Goal: Information Seeking & Learning: Learn about a topic

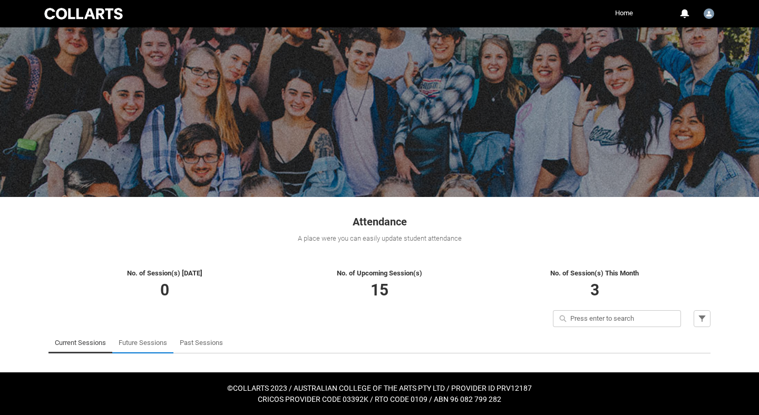
click at [141, 342] on link "Future Sessions" at bounding box center [143, 342] width 48 height 21
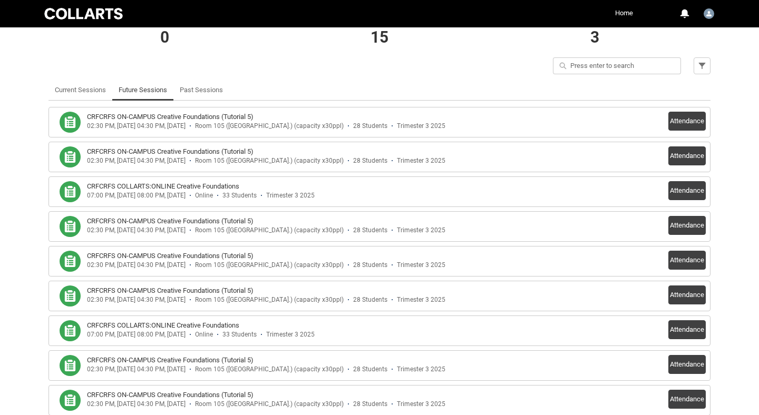
scroll to position [267, 0]
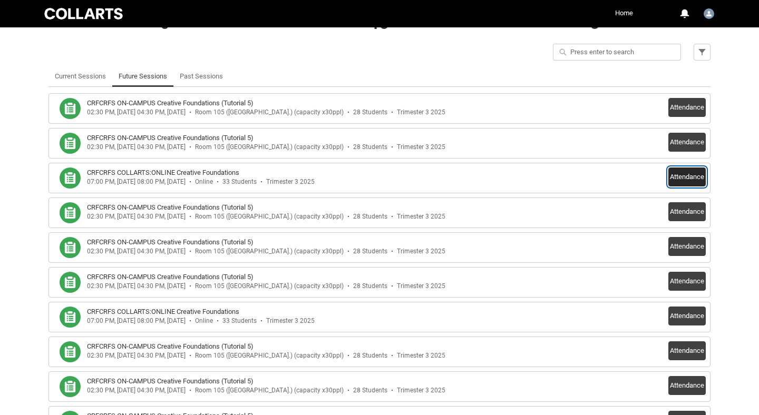
click at [683, 176] on button "Attendance" at bounding box center [686, 177] width 37 height 19
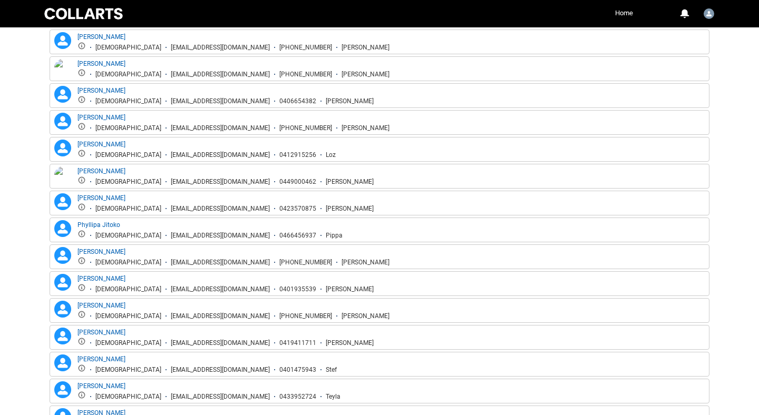
scroll to position [836, 0]
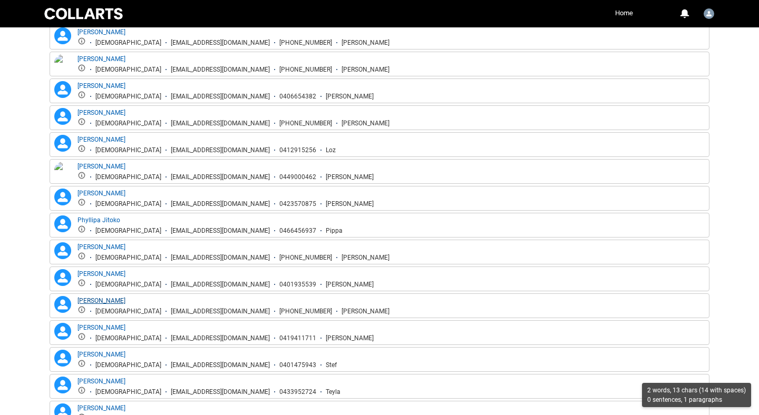
drag, startPoint x: 128, startPoint y: 300, endPoint x: 79, endPoint y: 300, distance: 49.0
click at [79, 300] on div "[PERSON_NAME] [DEMOGRAPHIC_DATA] [EMAIL_ADDRESS][DOMAIN_NAME] [PHONE_NUMBER] [P…" at bounding box center [233, 305] width 312 height 19
copy link "[PERSON_NAME]"
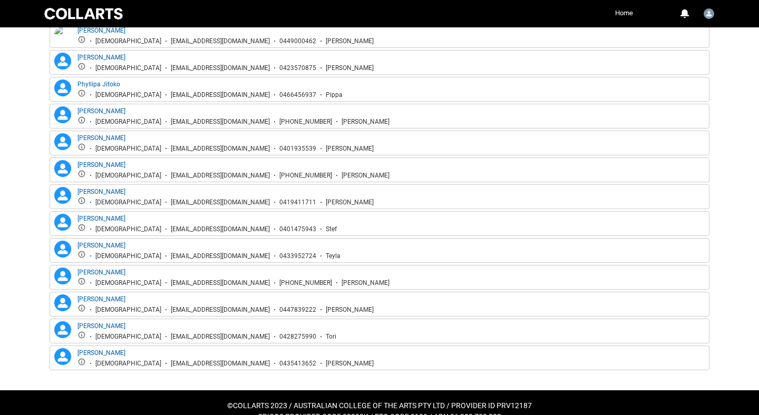
scroll to position [973, 0]
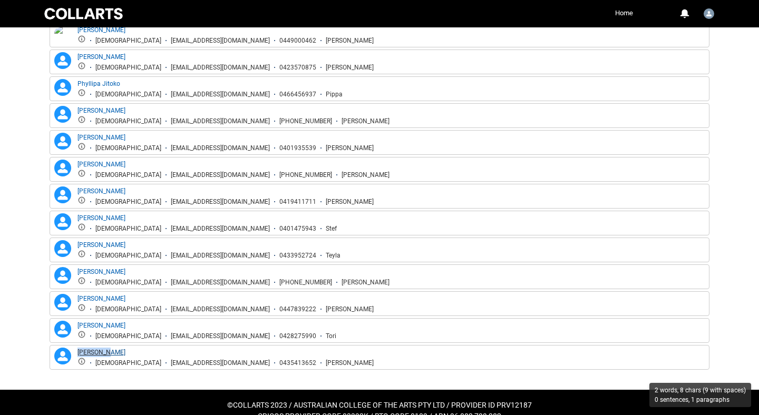
drag, startPoint x: 107, startPoint y: 348, endPoint x: 78, endPoint y: 351, distance: 29.7
click at [78, 351] on div "[PERSON_NAME] [DEMOGRAPHIC_DATA] [EMAIL_ADDRESS][DOMAIN_NAME] 0435413652 [PERSO…" at bounding box center [225, 357] width 296 height 19
copy link "[PERSON_NAME]"
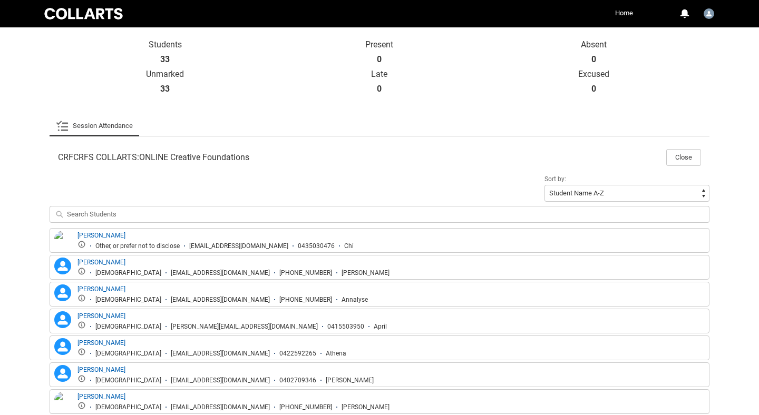
scroll to position [230, 0]
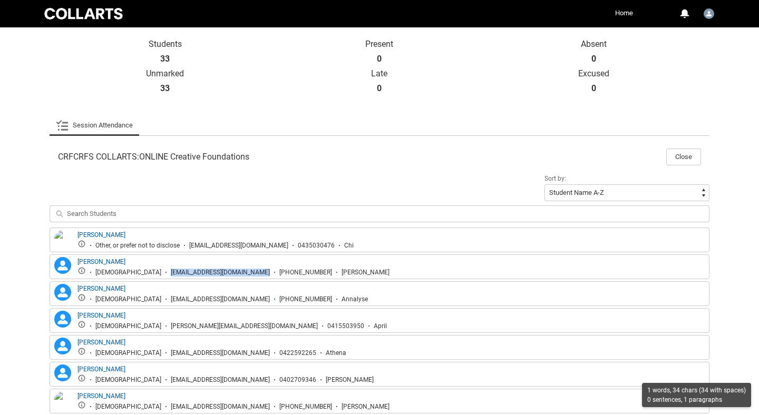
drag, startPoint x: 227, startPoint y: 273, endPoint x: 118, endPoint y: 275, distance: 108.6
click at [118, 275] on ul "[DEMOGRAPHIC_DATA] [EMAIL_ADDRESS][DOMAIN_NAME] [PHONE_NUMBER] [PERSON_NAME]" at bounding box center [233, 272] width 312 height 10
copy div "[EMAIL_ADDRESS][DOMAIN_NAME]"
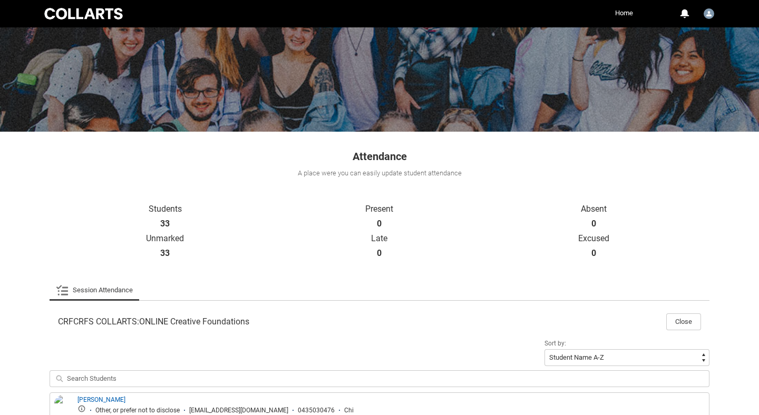
scroll to position [0, 0]
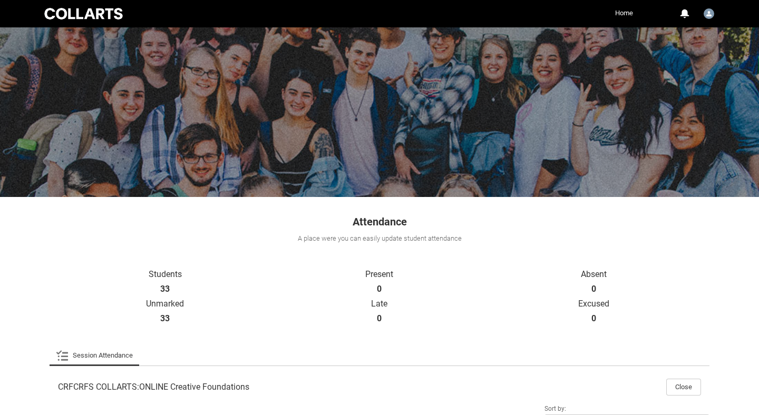
click at [628, 15] on link "Home" at bounding box center [623, 13] width 23 height 16
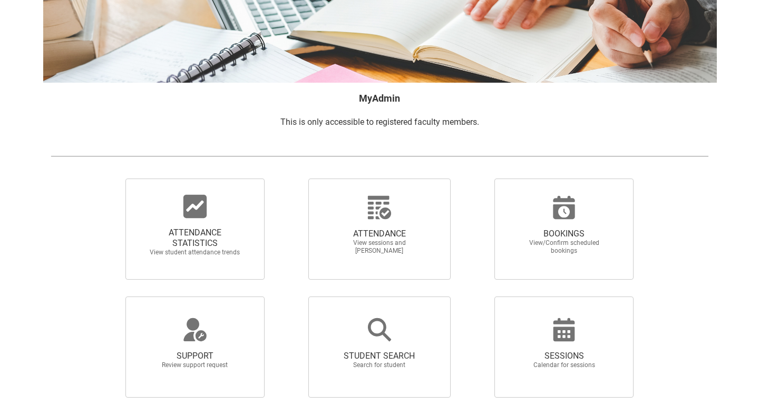
scroll to position [129, 0]
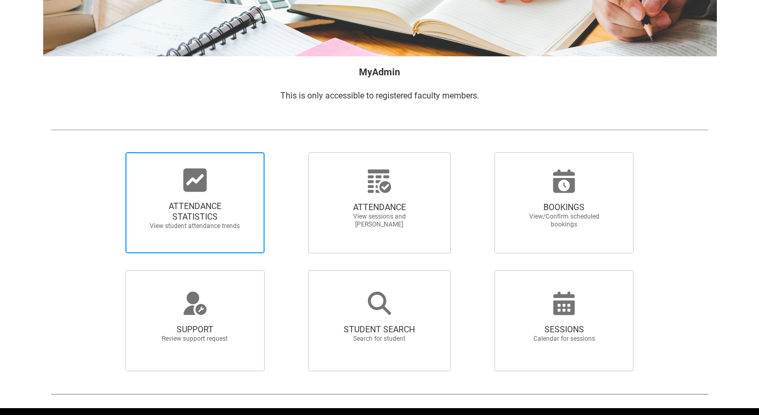
click at [197, 187] on icon at bounding box center [194, 180] width 23 height 23
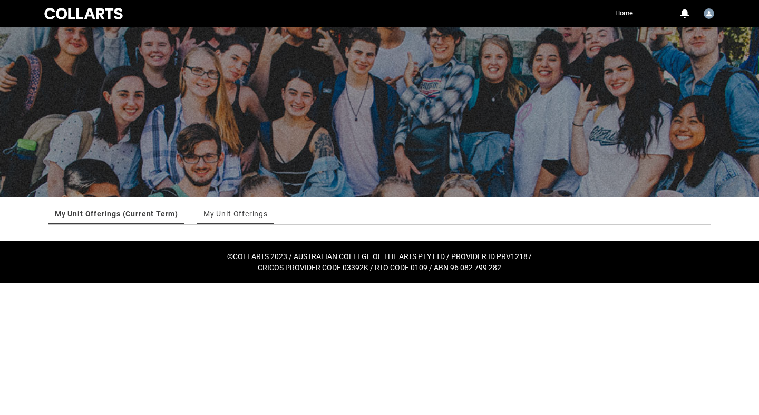
click at [217, 210] on link "My Unit Offerings" at bounding box center [235, 213] width 64 height 21
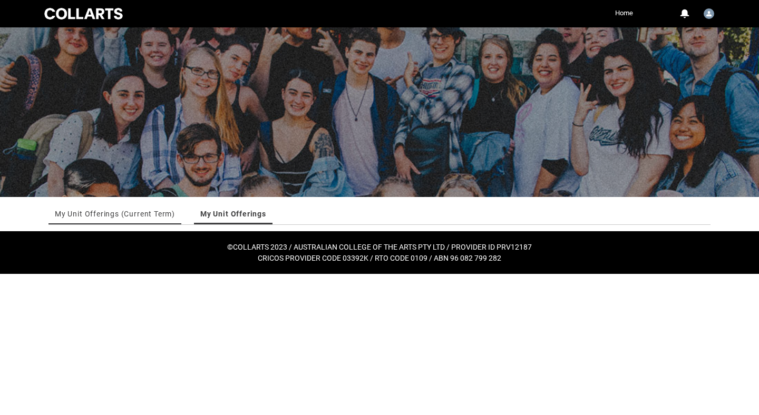
click at [144, 220] on link "My Unit Offerings (Current Term)" at bounding box center [115, 213] width 120 height 21
click at [629, 15] on link "Home" at bounding box center [623, 13] width 23 height 16
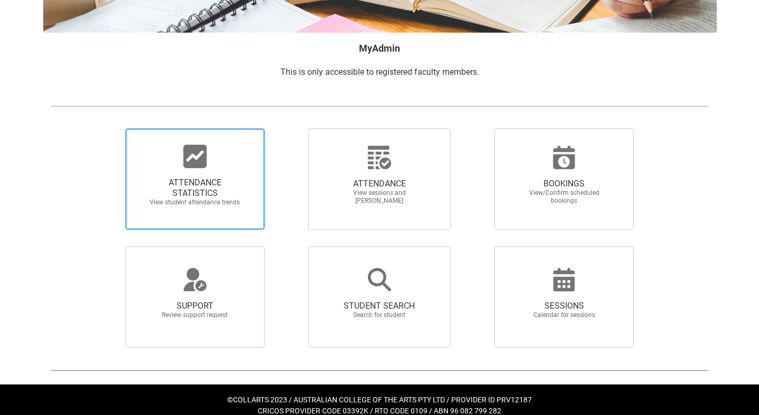
scroll to position [164, 0]
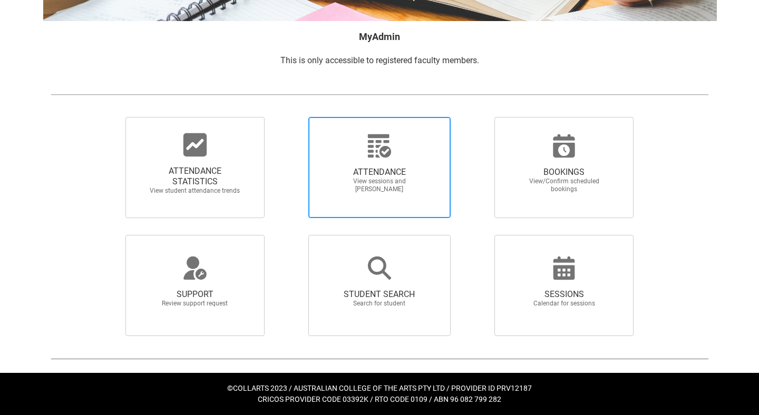
click at [403, 166] on span "ATTENDANCE View sessions and [PERSON_NAME]" at bounding box center [379, 180] width 101 height 43
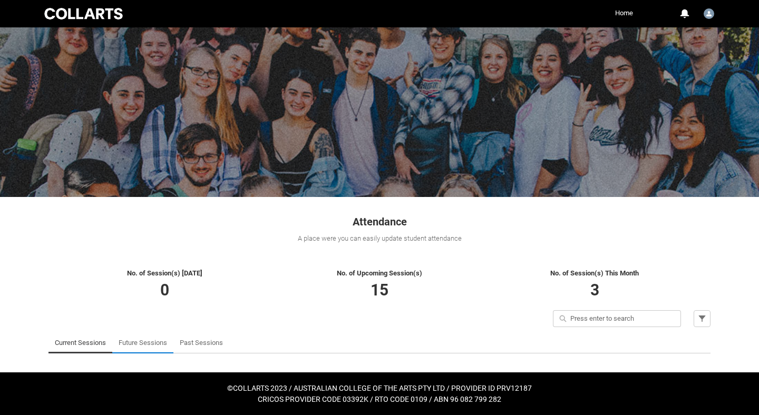
click at [152, 345] on link "Future Sessions" at bounding box center [143, 342] width 48 height 21
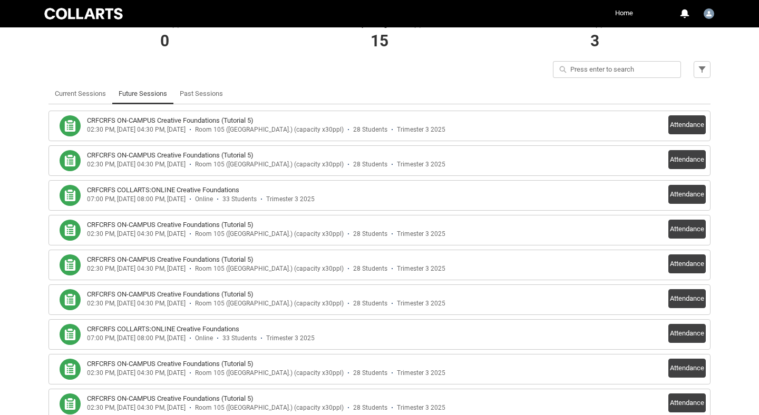
scroll to position [276, 0]
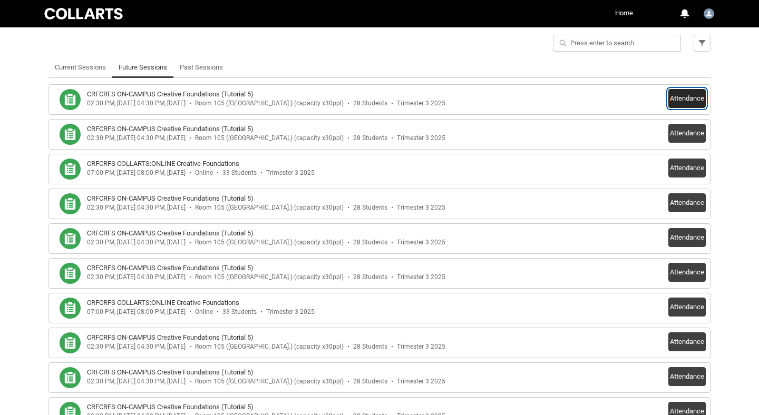
click at [687, 99] on button "Attendance" at bounding box center [686, 98] width 37 height 19
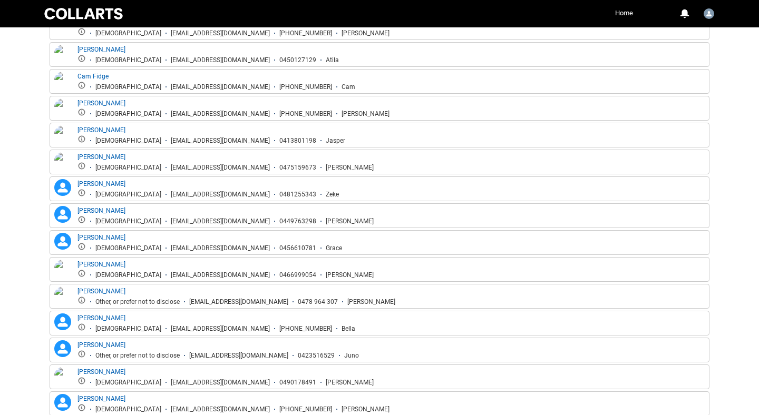
scroll to position [474, 0]
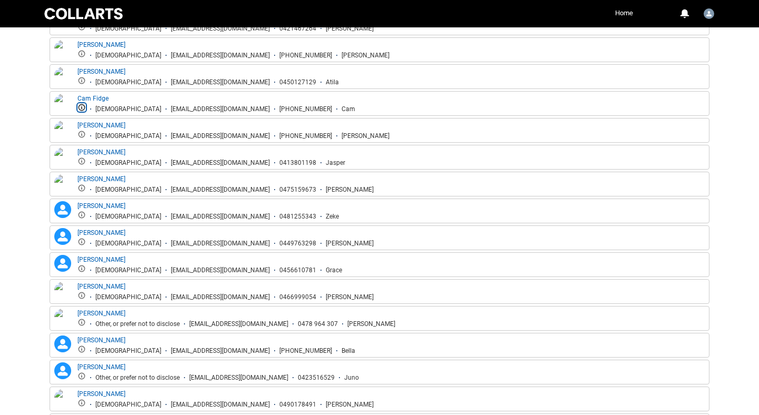
click at [82, 107] on lightning-primitive-icon "button" at bounding box center [81, 107] width 7 height 7
click at [370, 100] on div "Cam Fidge [DEMOGRAPHIC_DATA] [EMAIL_ADDRESS][DOMAIN_NAME] [PHONE_NUMBER] Cam" at bounding box center [379, 103] width 654 height 19
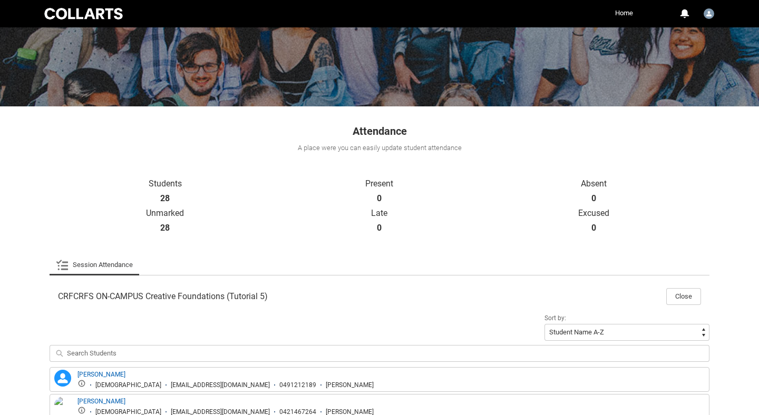
scroll to position [0, 0]
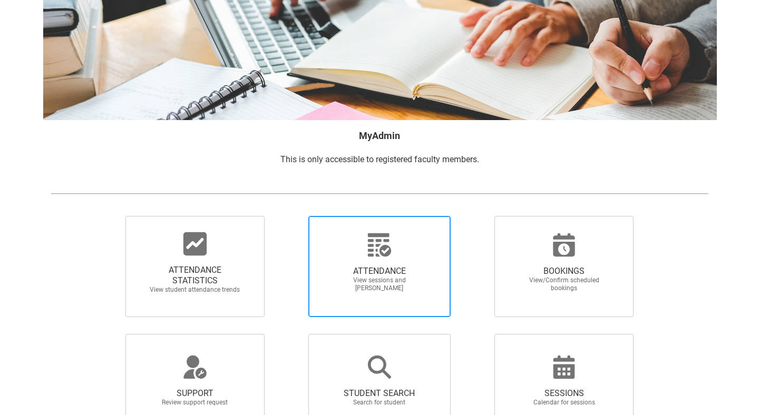
scroll to position [164, 0]
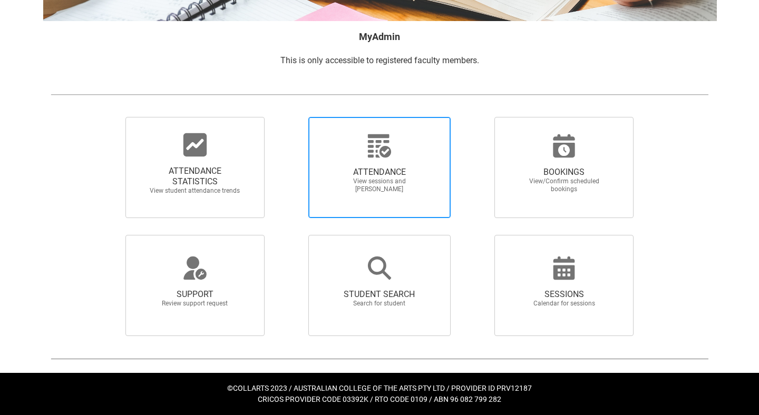
click at [368, 150] on icon at bounding box center [379, 145] width 23 height 23
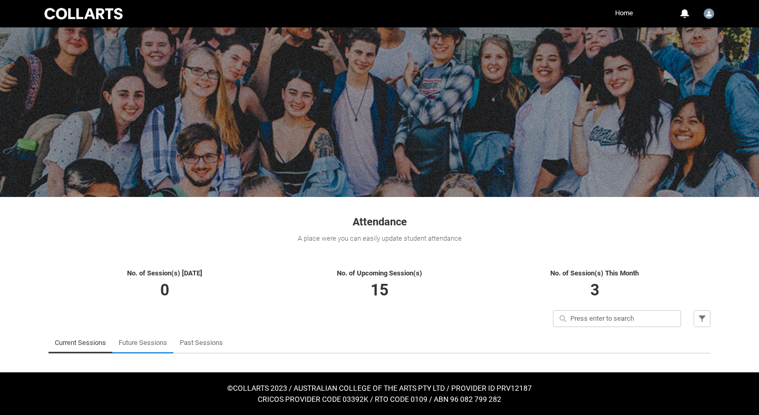
click at [144, 344] on link "Future Sessions" at bounding box center [143, 342] width 48 height 21
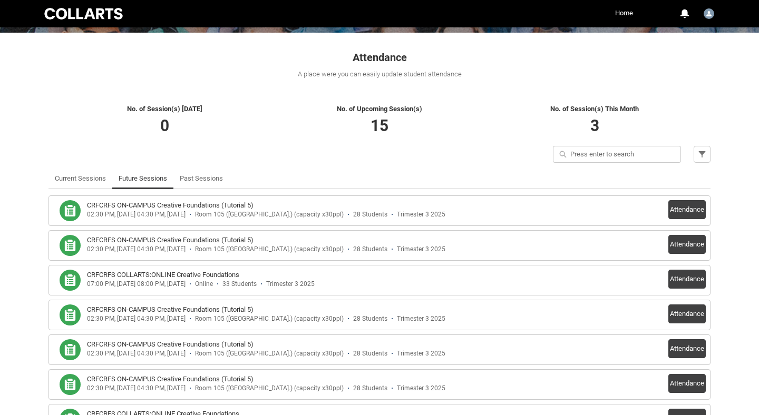
scroll to position [273, 0]
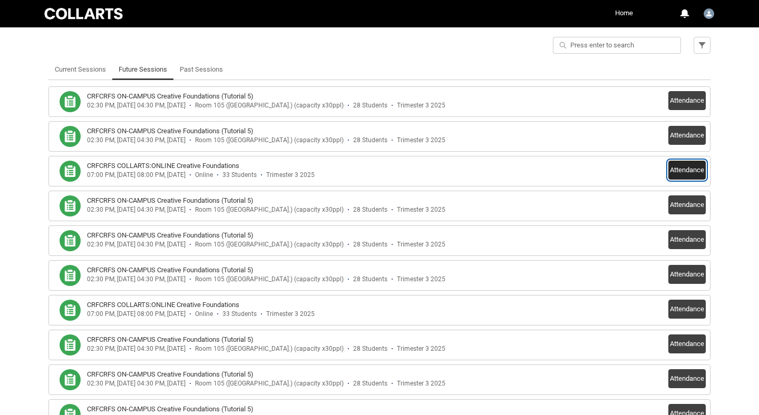
click at [684, 168] on button "Attendance" at bounding box center [686, 170] width 37 height 19
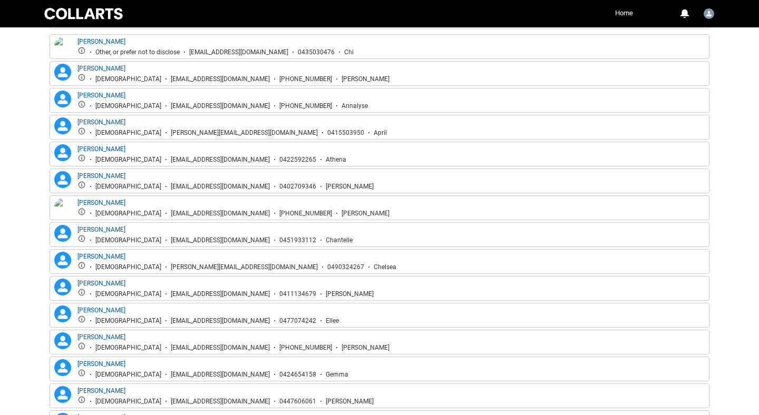
scroll to position [426, 0]
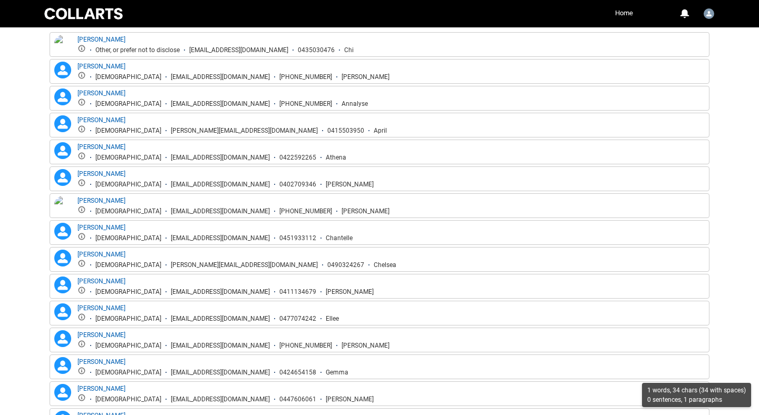
drag, startPoint x: 233, startPoint y: 103, endPoint x: 126, endPoint y: 102, distance: 107.0
click at [171, 102] on div "[EMAIL_ADDRESS][DOMAIN_NAME]" at bounding box center [220, 104] width 99 height 8
copy div "[EMAIL_ADDRESS][DOMAIN_NAME]"
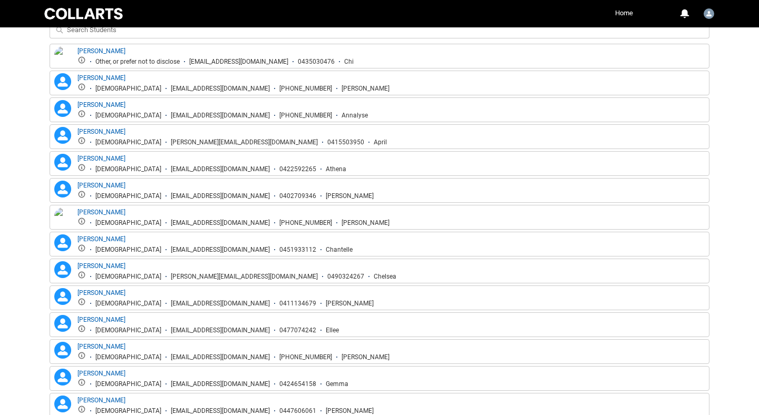
scroll to position [411, 0]
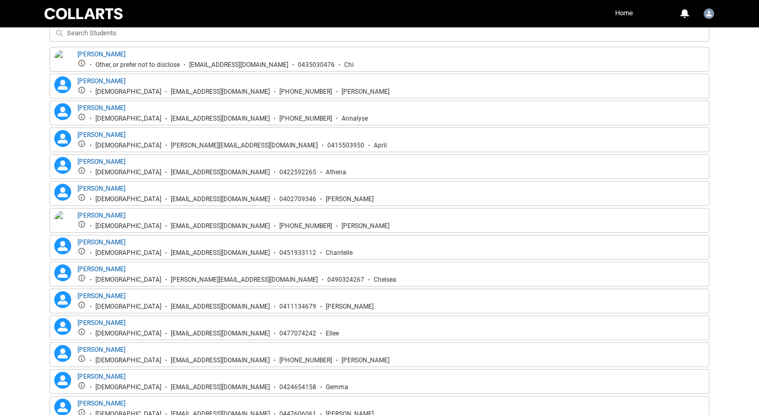
click at [354, 92] on div "[PERSON_NAME] [PERSON_NAME] [DEMOGRAPHIC_DATA] [EMAIL_ADDRESS][DOMAIN_NAME] [PH…" at bounding box center [379, 85] width 654 height 19
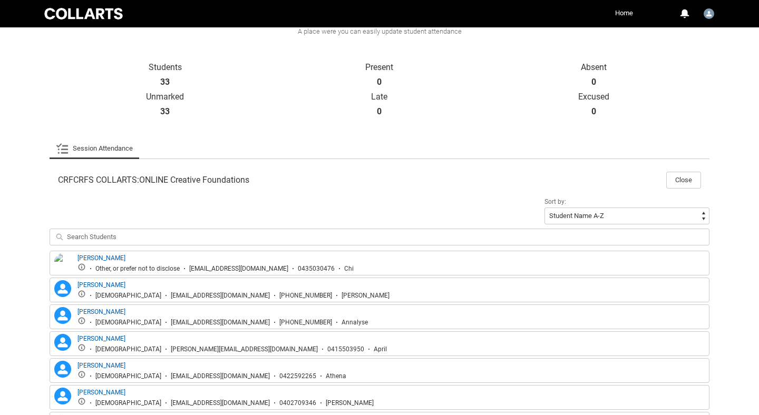
scroll to position [187, 0]
